Goal: Information Seeking & Learning: Learn about a topic

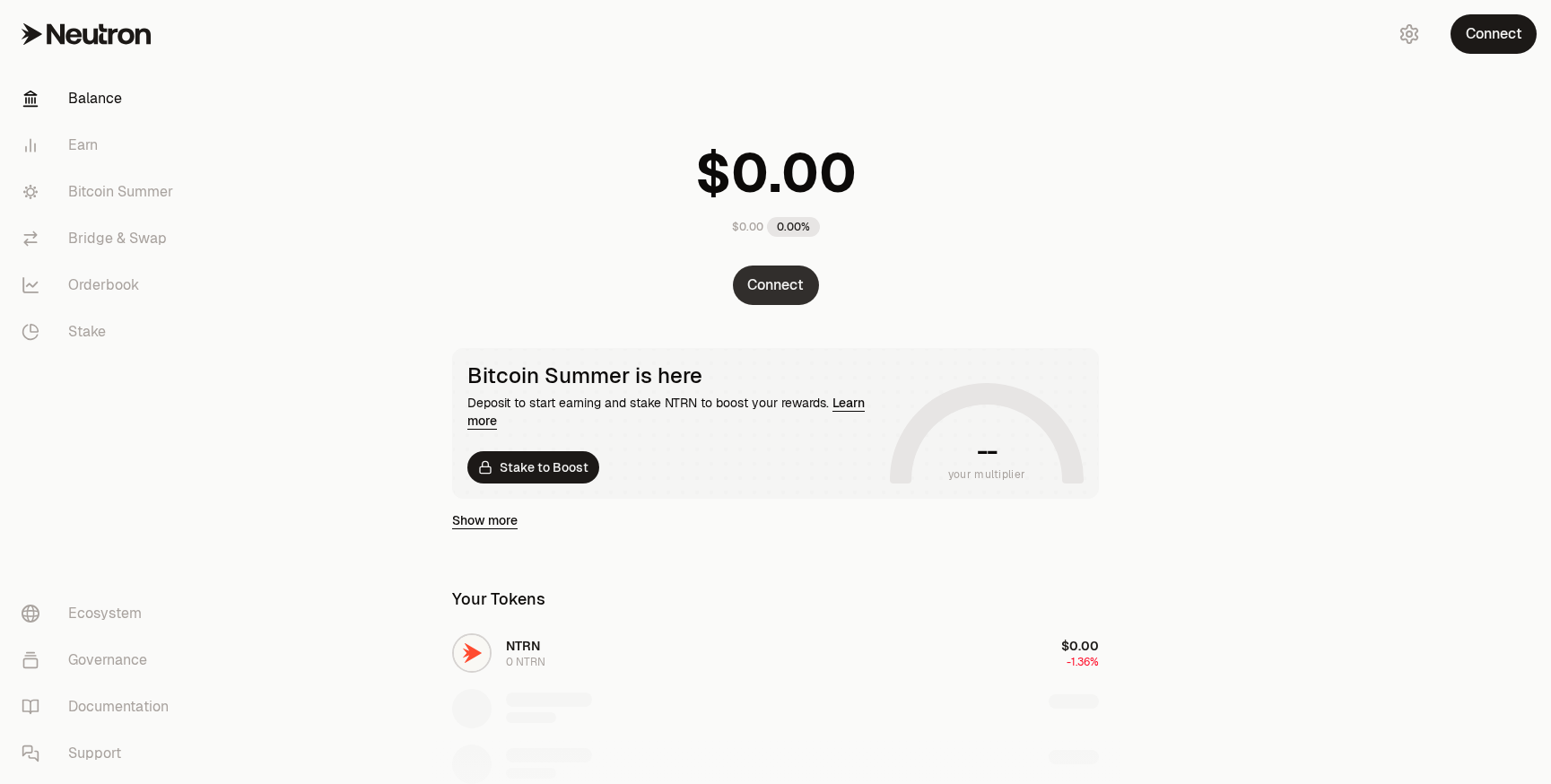
click at [794, 289] on button "Connect" at bounding box center [776, 285] width 86 height 39
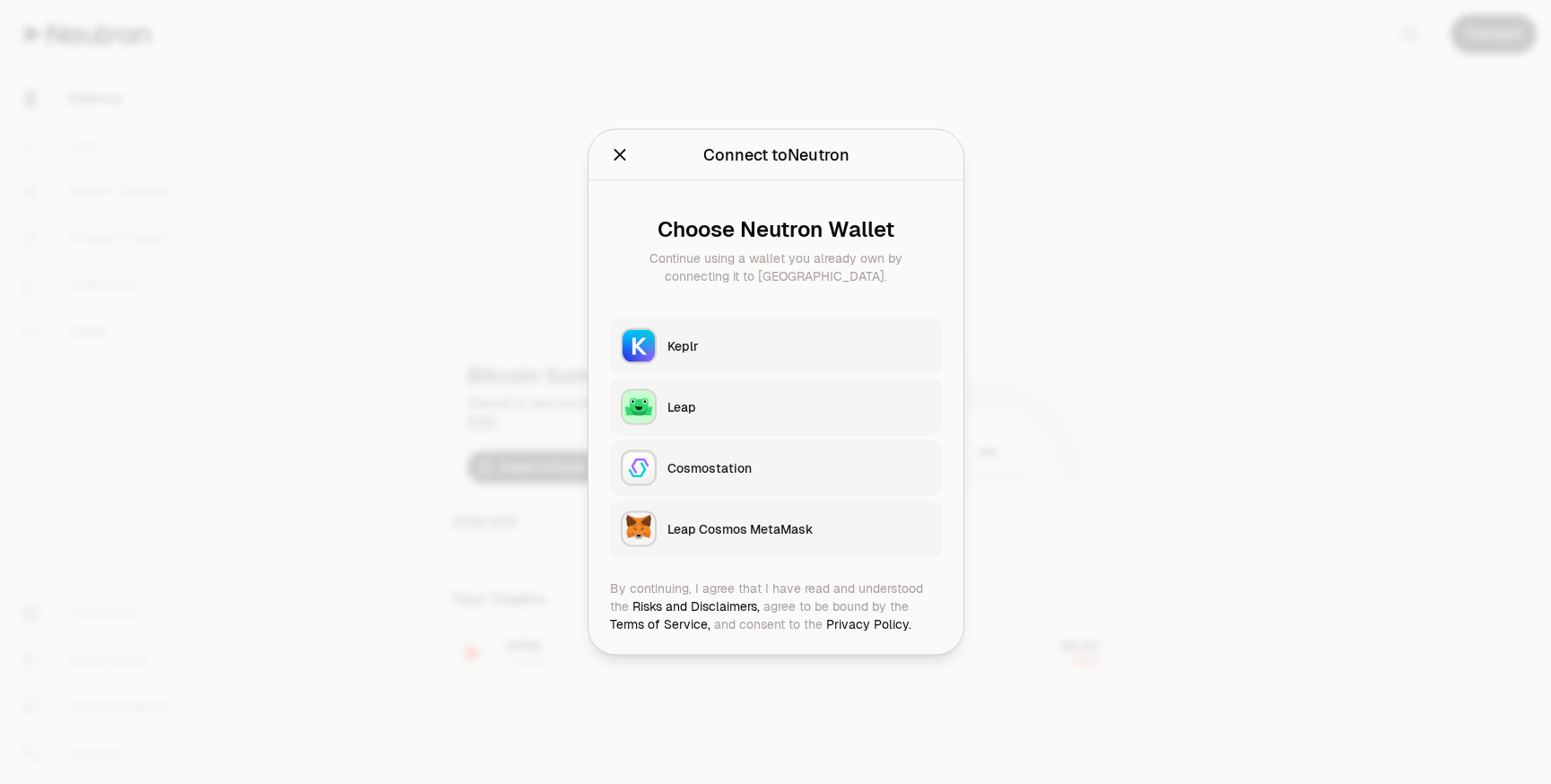
click at [698, 333] on button "Keplr" at bounding box center [776, 346] width 332 height 57
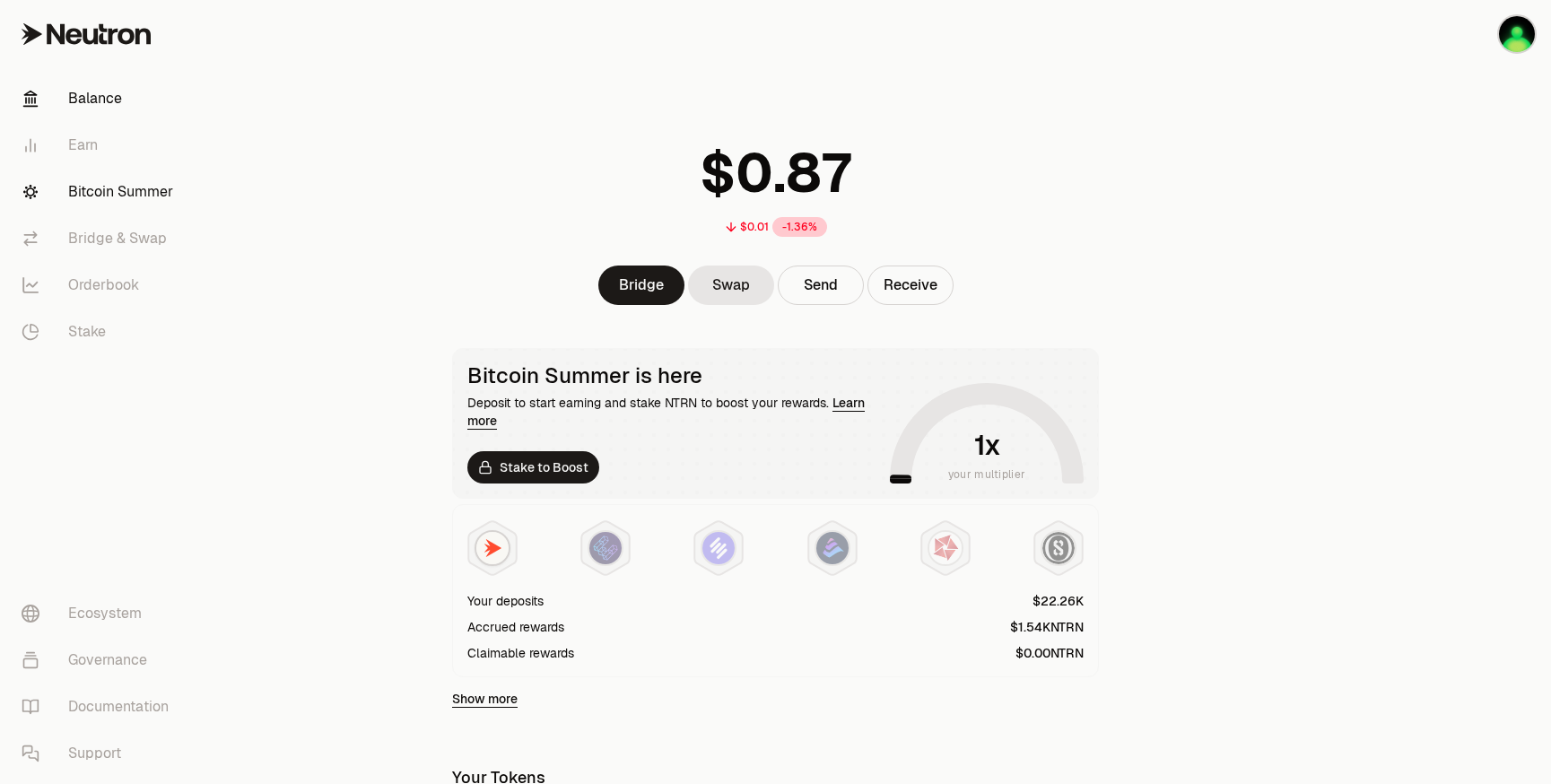
click at [130, 188] on link "Bitcoin Summer" at bounding box center [100, 191] width 186 height 46
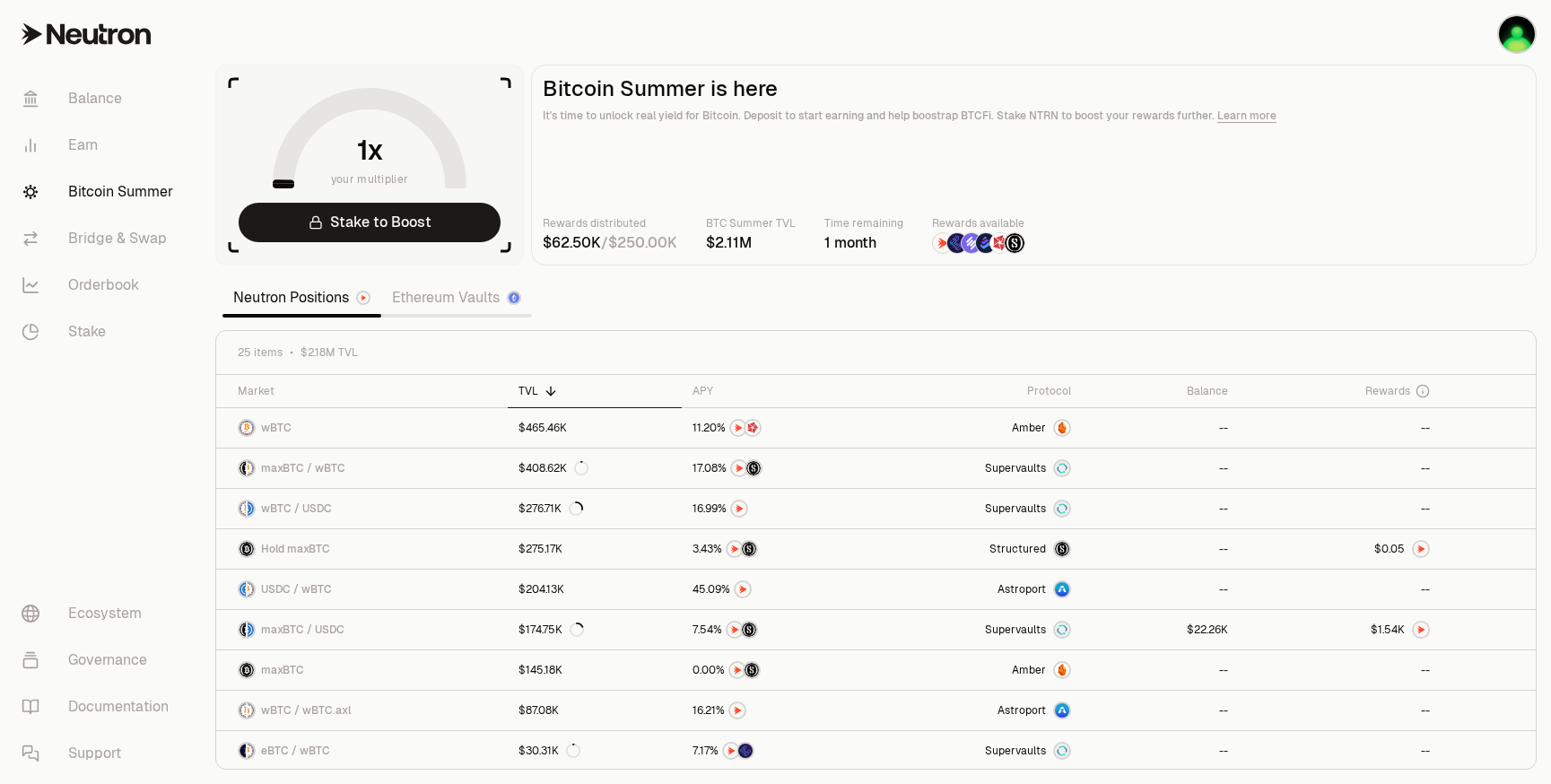
click at [847, 174] on main "Bitcoin Summer is here It's time to unlock real yield for Bitcoin. Deposit to s…" at bounding box center [1033, 165] width 1005 height 201
click at [1028, 391] on div "Protocol" at bounding box center [980, 391] width 184 height 15
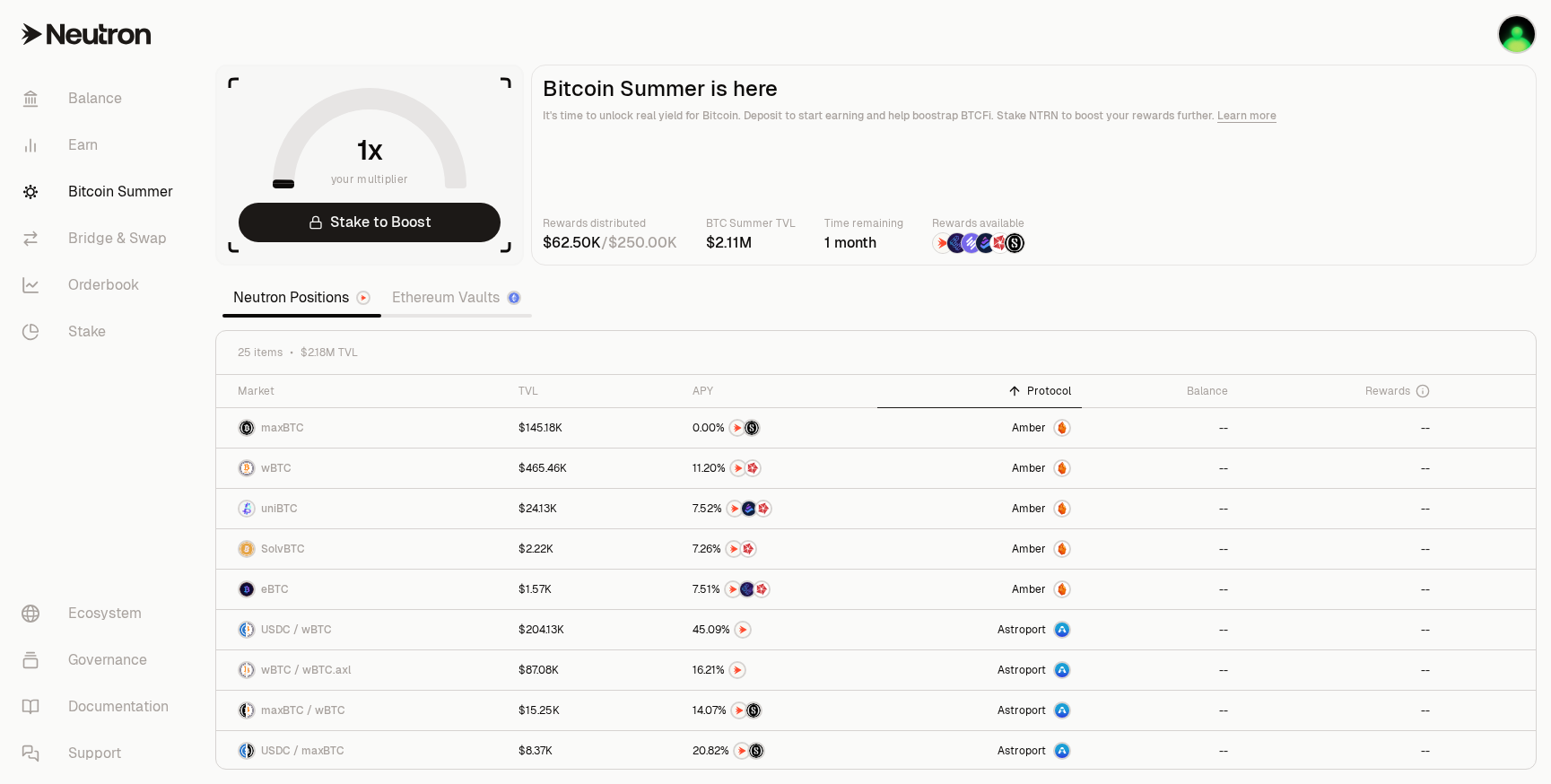
click at [942, 249] on img at bounding box center [943, 243] width 20 height 20
click at [954, 249] on img at bounding box center [957, 243] width 20 height 20
click at [963, 245] on img at bounding box center [972, 243] width 20 height 20
click at [980, 244] on img at bounding box center [986, 243] width 20 height 20
click at [991, 250] on img at bounding box center [986, 243] width 20 height 20
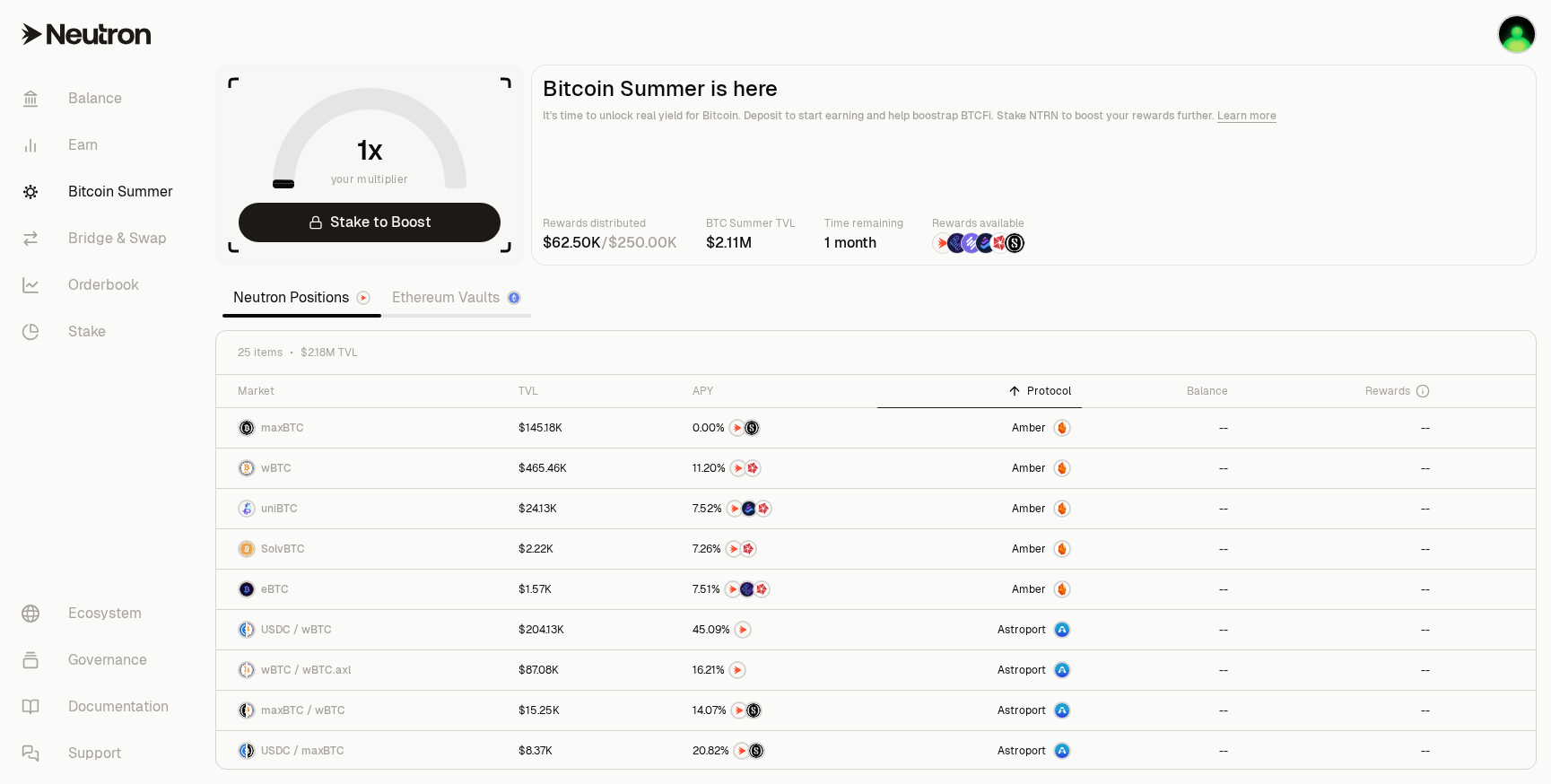
click at [1022, 250] on div at bounding box center [1015, 244] width 22 height 22
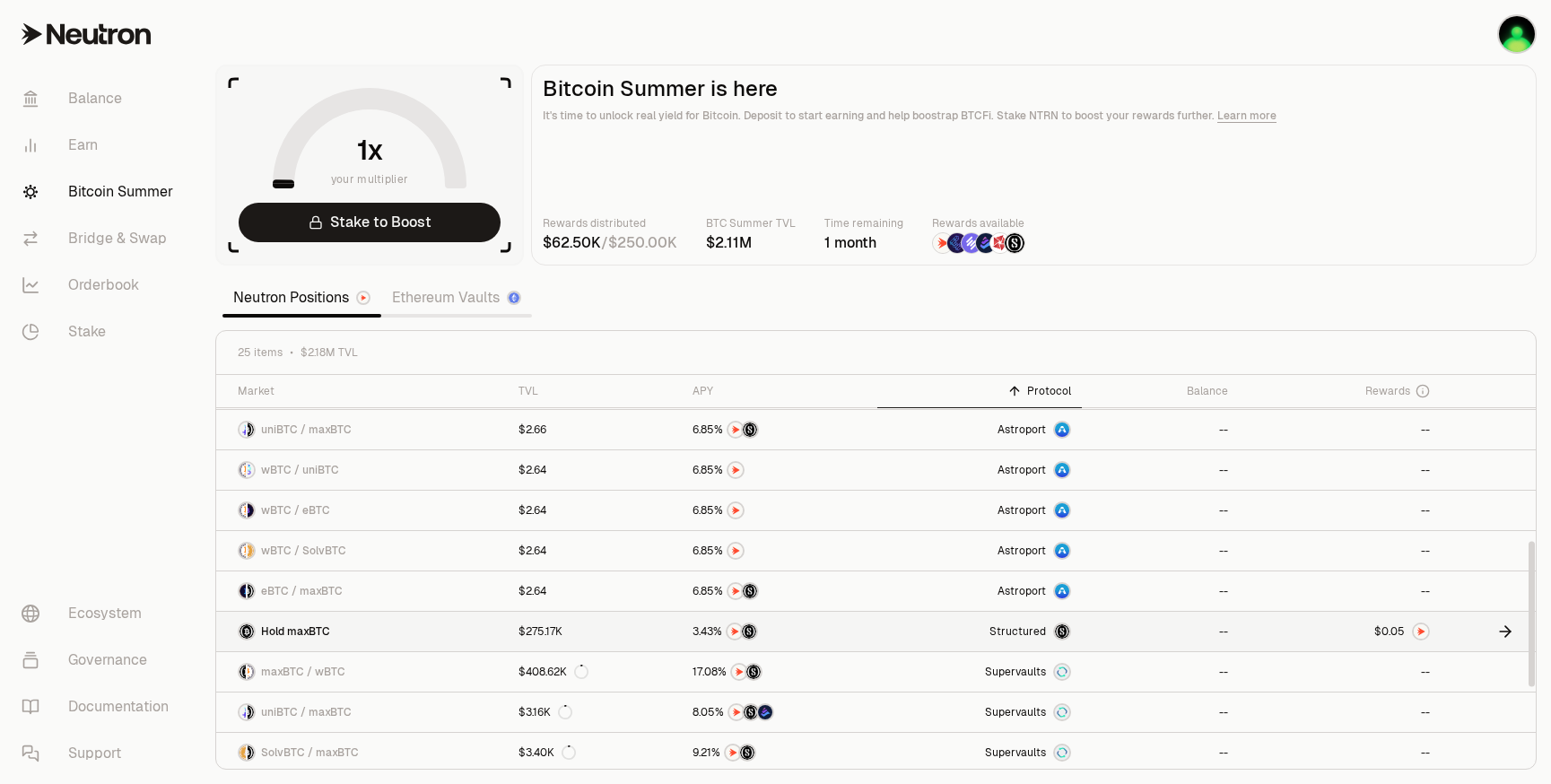
scroll to position [449, 0]
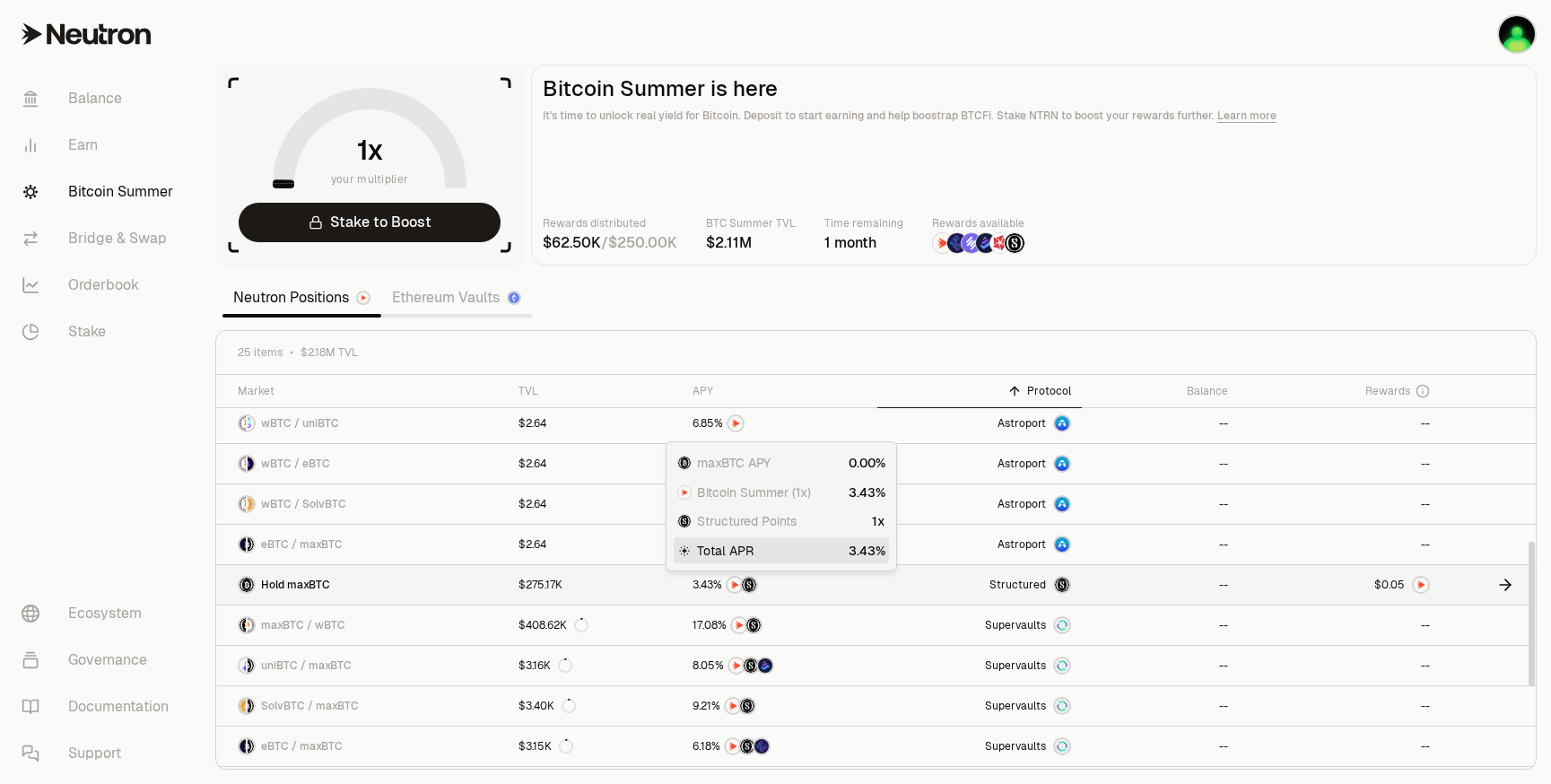
click at [725, 587] on div at bounding box center [779, 585] width 175 height 18
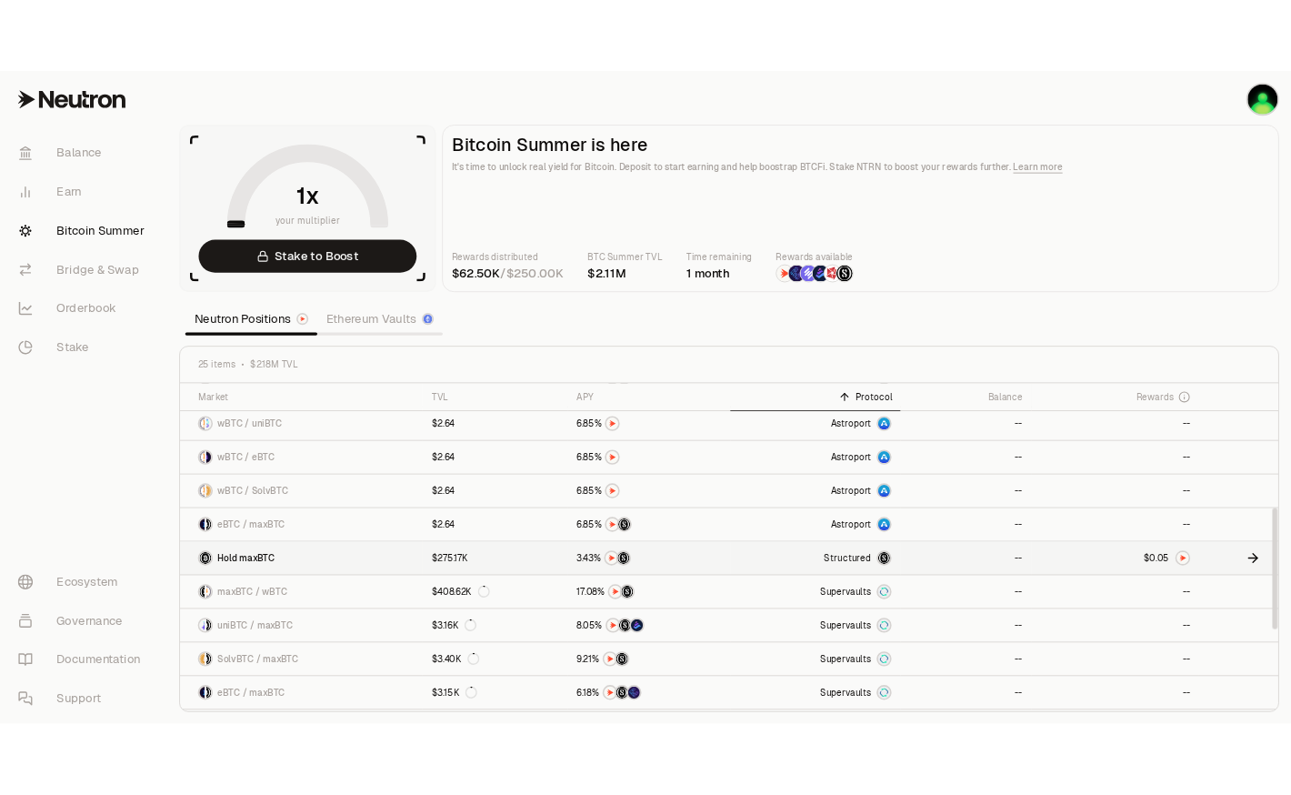
scroll to position [0, 0]
